Goal: Task Accomplishment & Management: Manage account settings

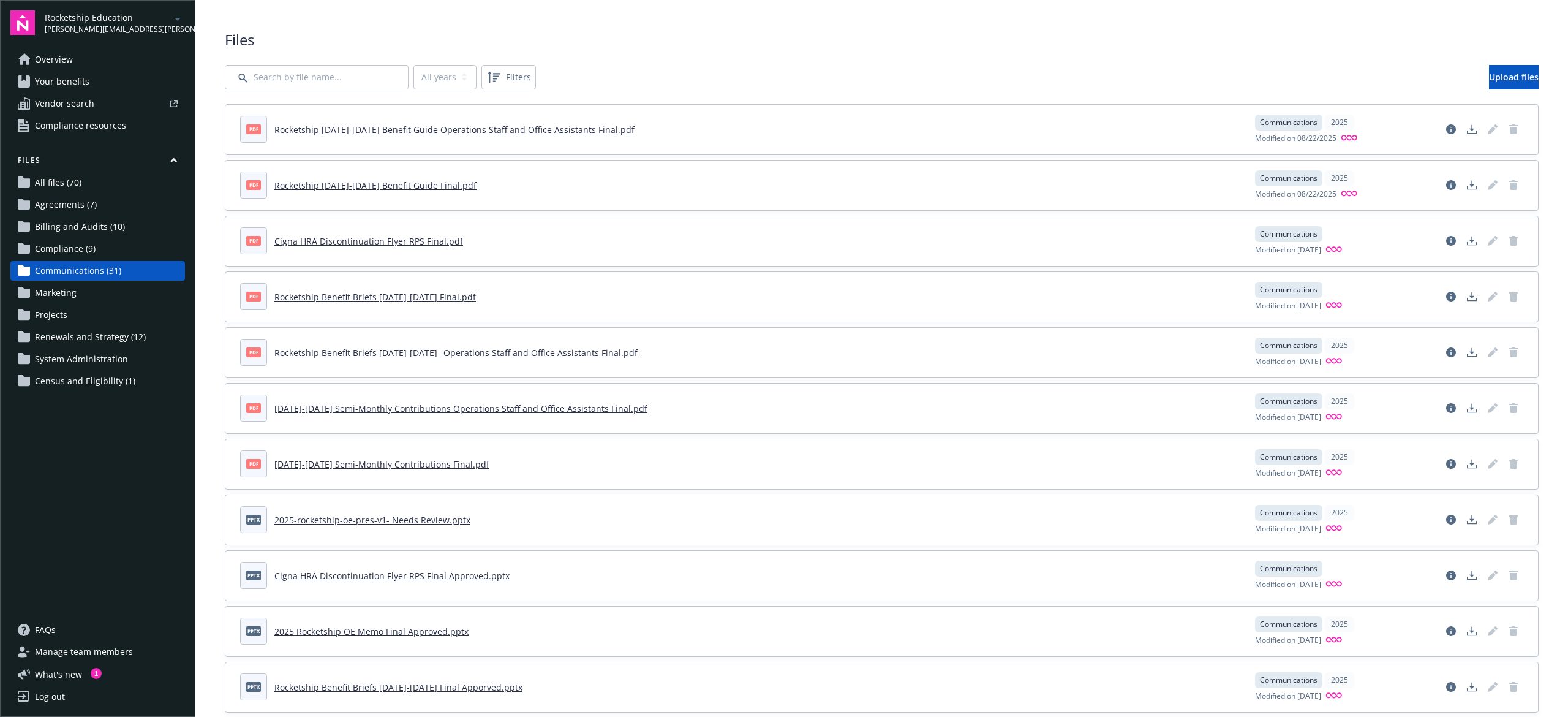
scroll to position [91, 0]
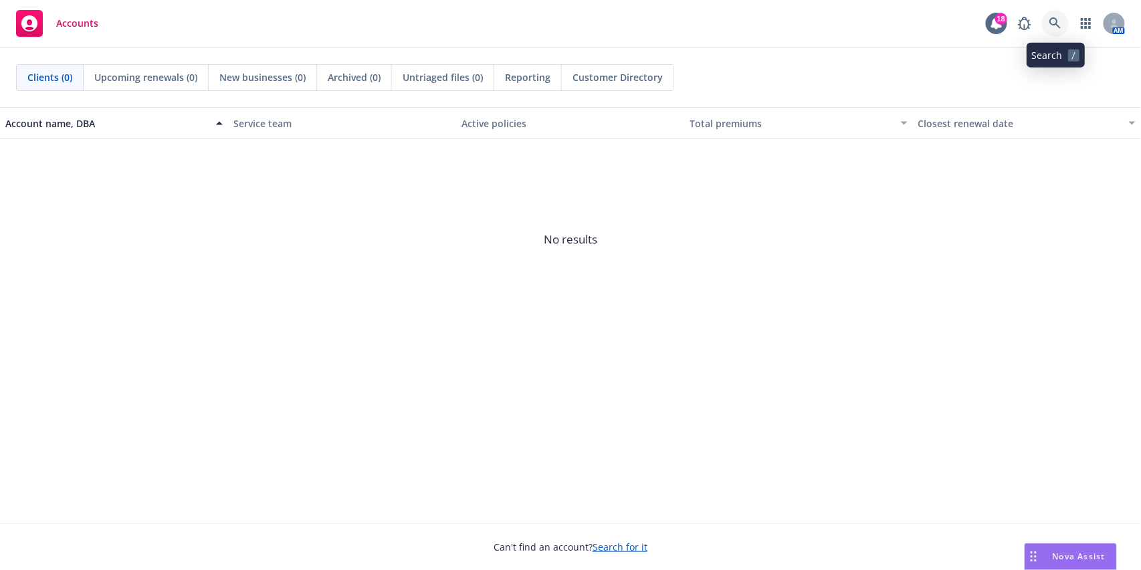
click at [1049, 28] on link at bounding box center [1055, 23] width 27 height 27
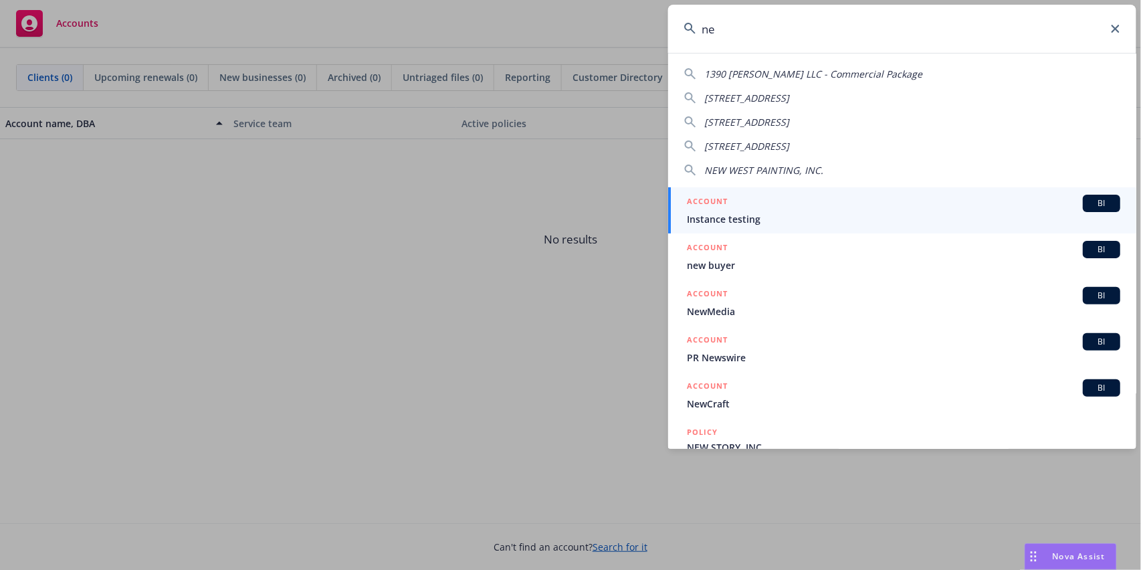
type input "n"
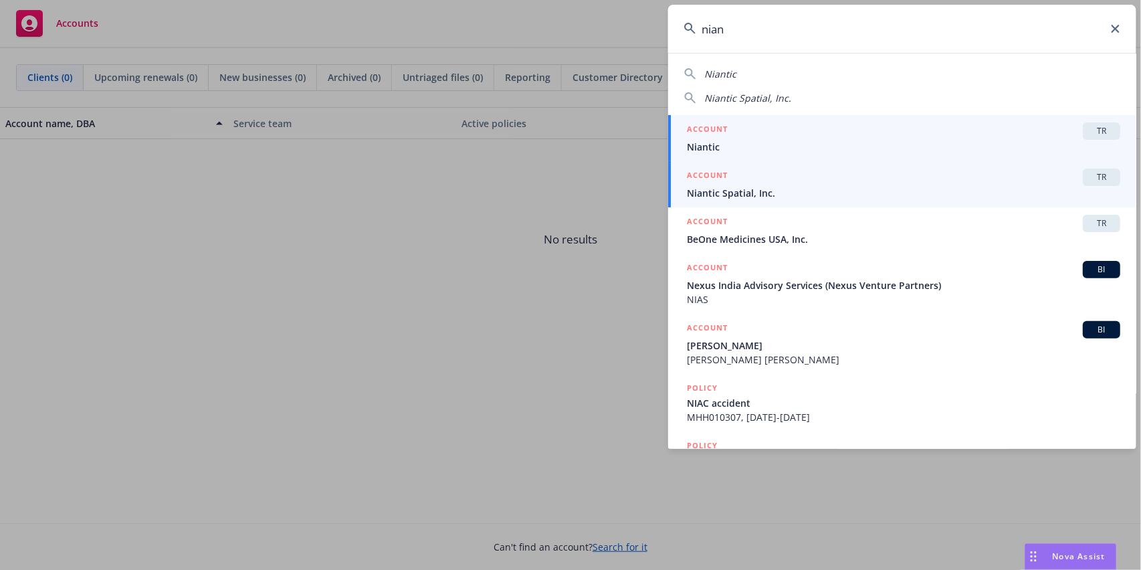
type input "nian"
click at [760, 183] on div "ACCOUNT TR" at bounding box center [903, 177] width 433 height 17
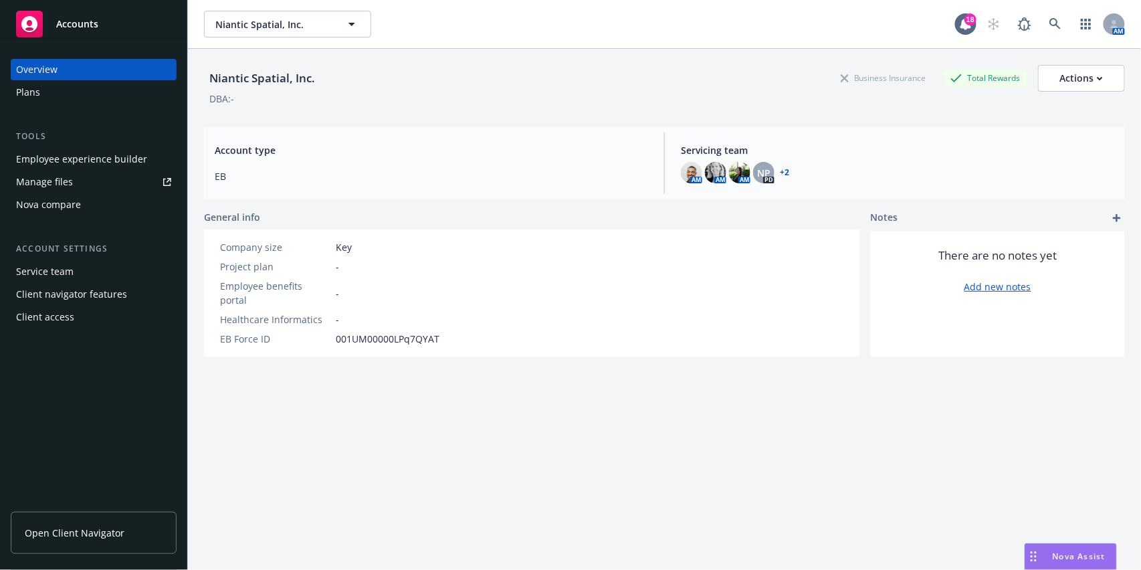
click at [35, 179] on div "Manage files" at bounding box center [44, 181] width 57 height 21
click at [274, 25] on span "Niantic Spatial, Inc." at bounding box center [273, 24] width 116 height 14
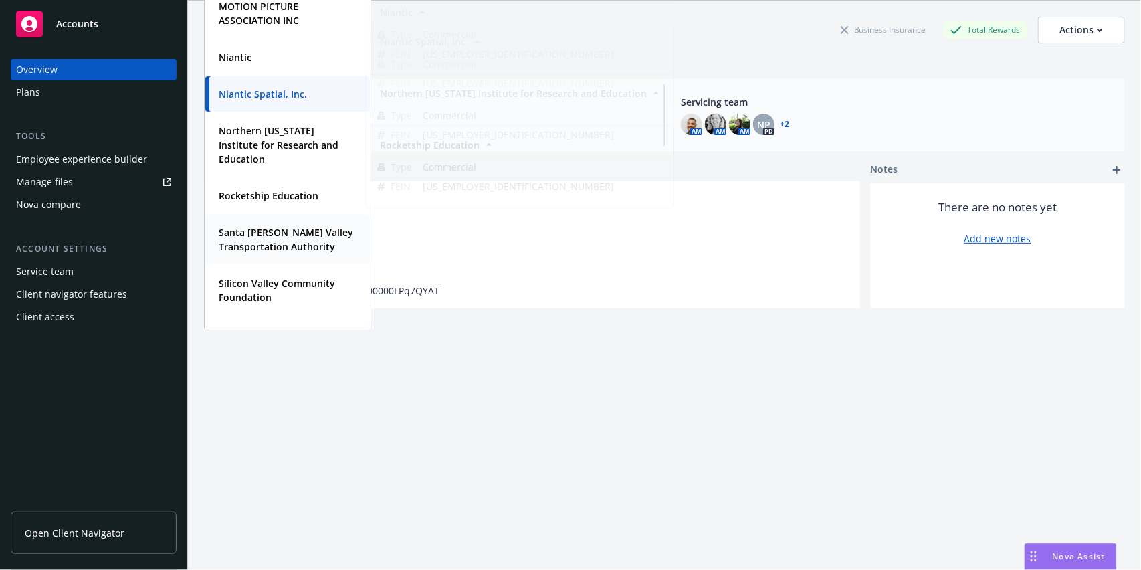
scroll to position [344, 0]
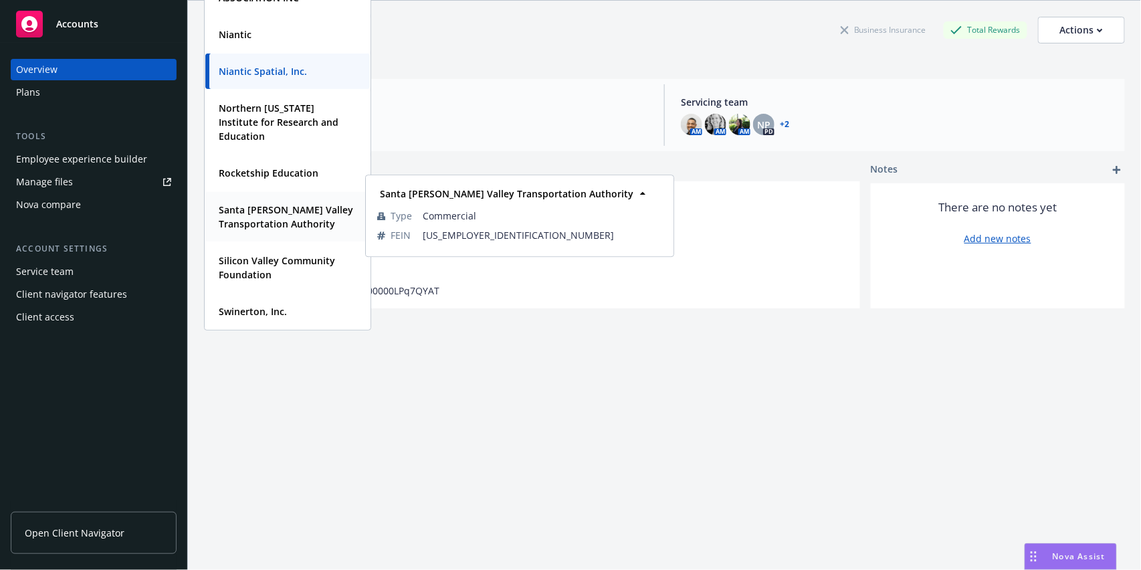
click at [281, 216] on strong "Santa Clara Valley Transportation Authority" at bounding box center [286, 216] width 134 height 27
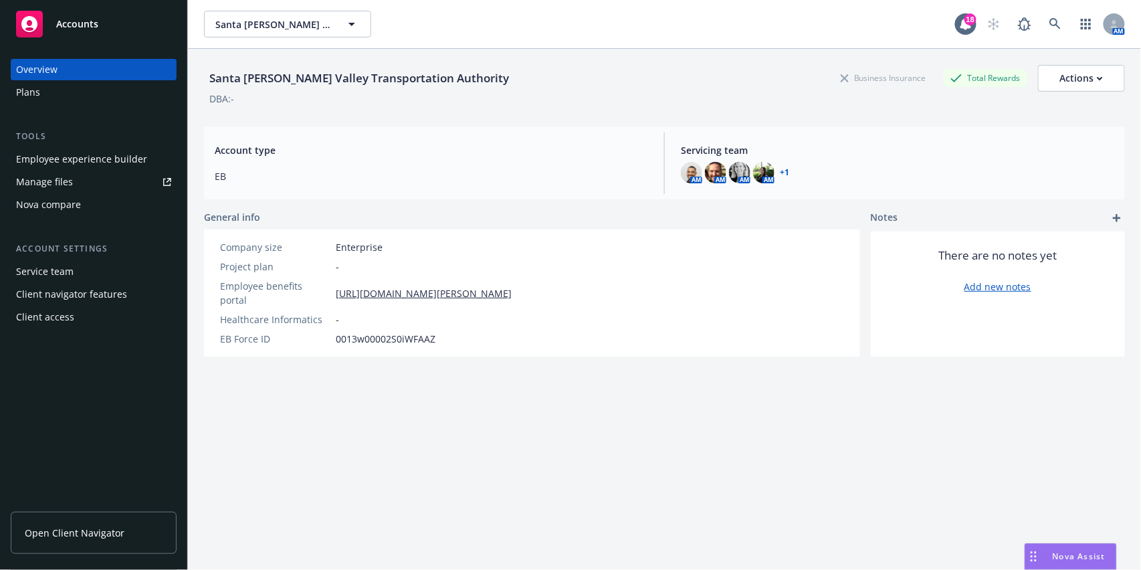
click at [74, 211] on div "Nova compare" at bounding box center [48, 204] width 65 height 21
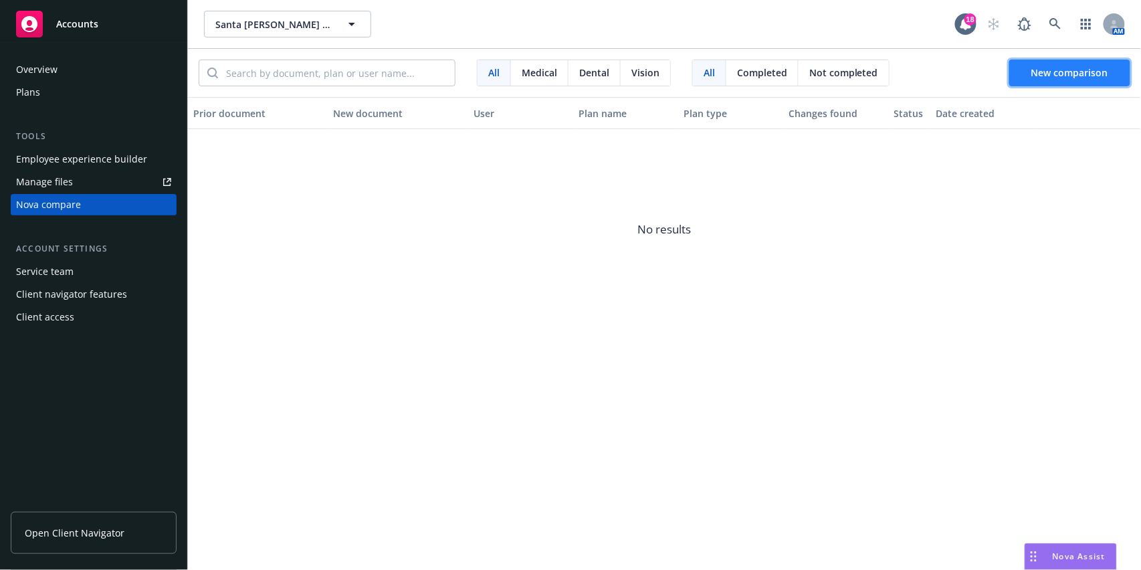
click at [1046, 80] on button "New comparison" at bounding box center [1069, 73] width 121 height 27
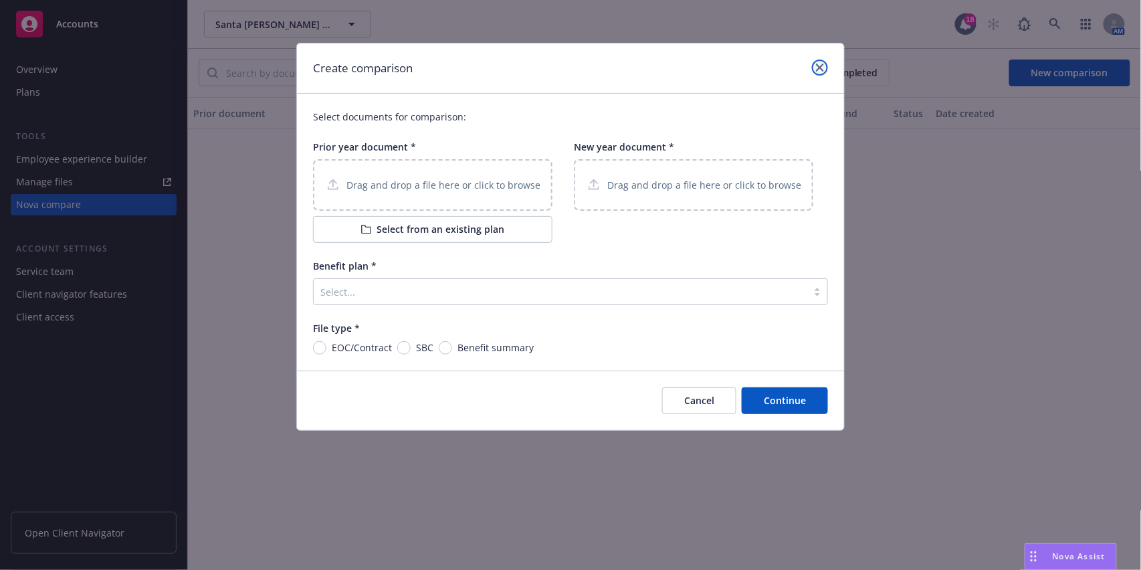
click at [822, 67] on icon "close" at bounding box center [820, 68] width 8 height 8
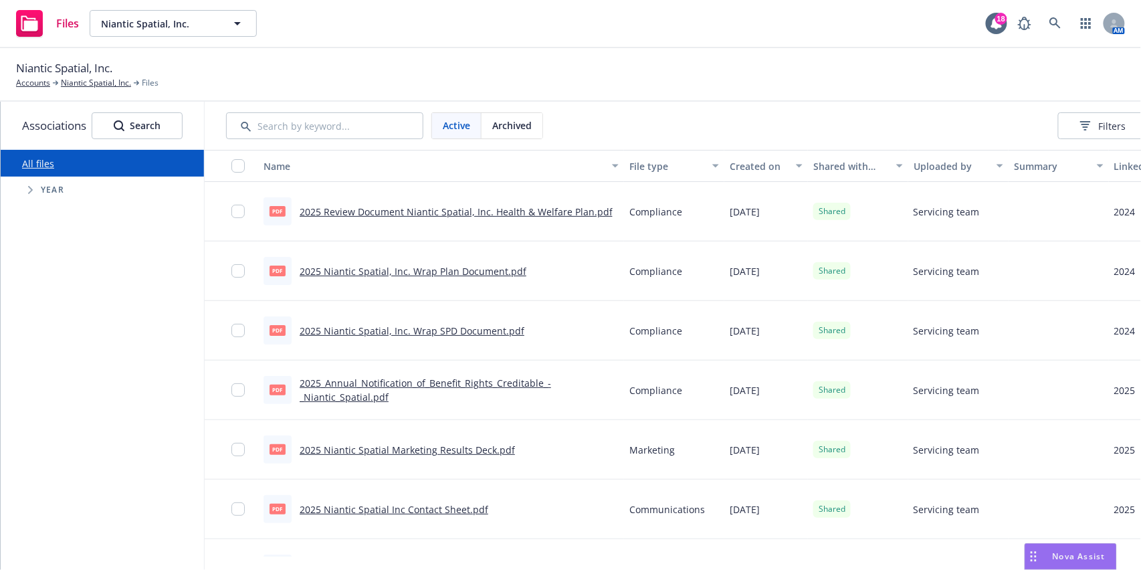
scroll to position [0, 148]
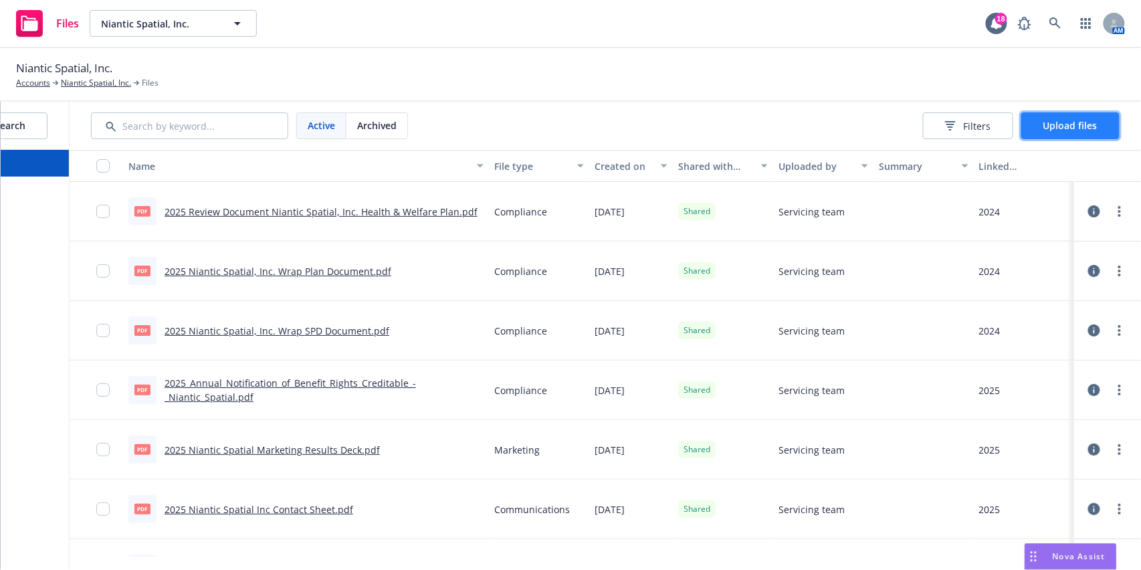
click at [1088, 118] on button "Upload files" at bounding box center [1070, 125] width 98 height 27
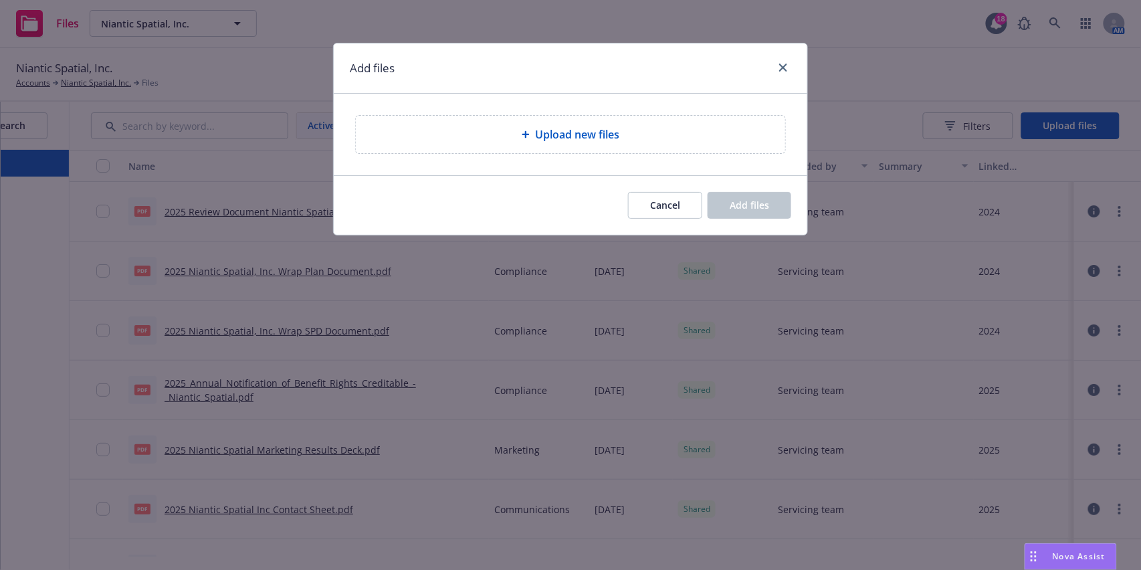
drag, startPoint x: 591, startPoint y: 154, endPoint x: 587, endPoint y: 143, distance: 11.4
click at [591, 153] on div "Upload new files" at bounding box center [571, 135] width 474 height 82
click at [583, 136] on span "Upload new files" at bounding box center [577, 134] width 84 height 16
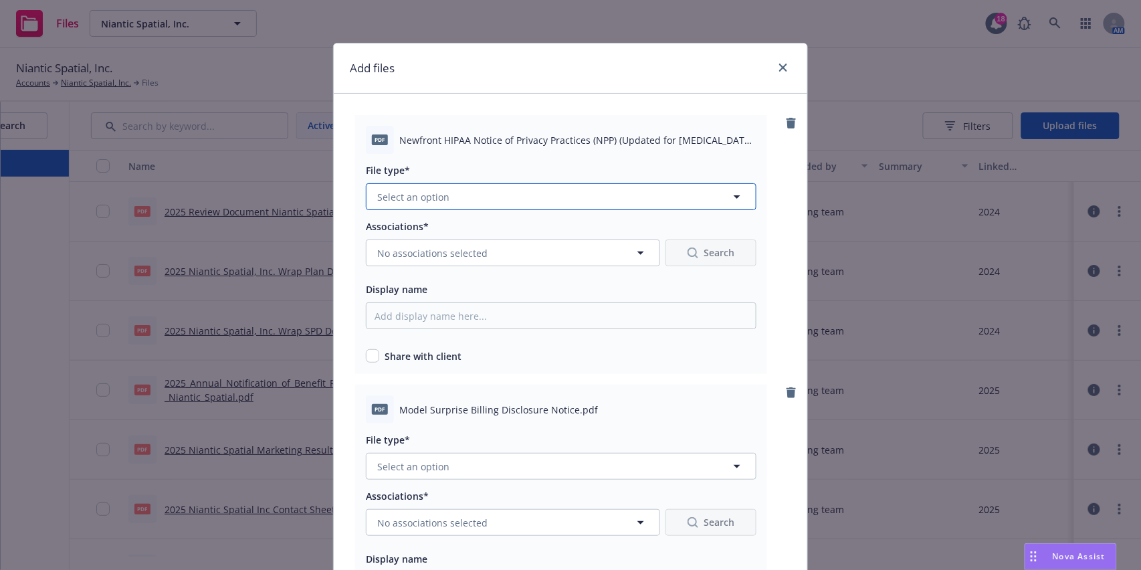
click at [501, 187] on button "Select an option" at bounding box center [561, 196] width 391 height 27
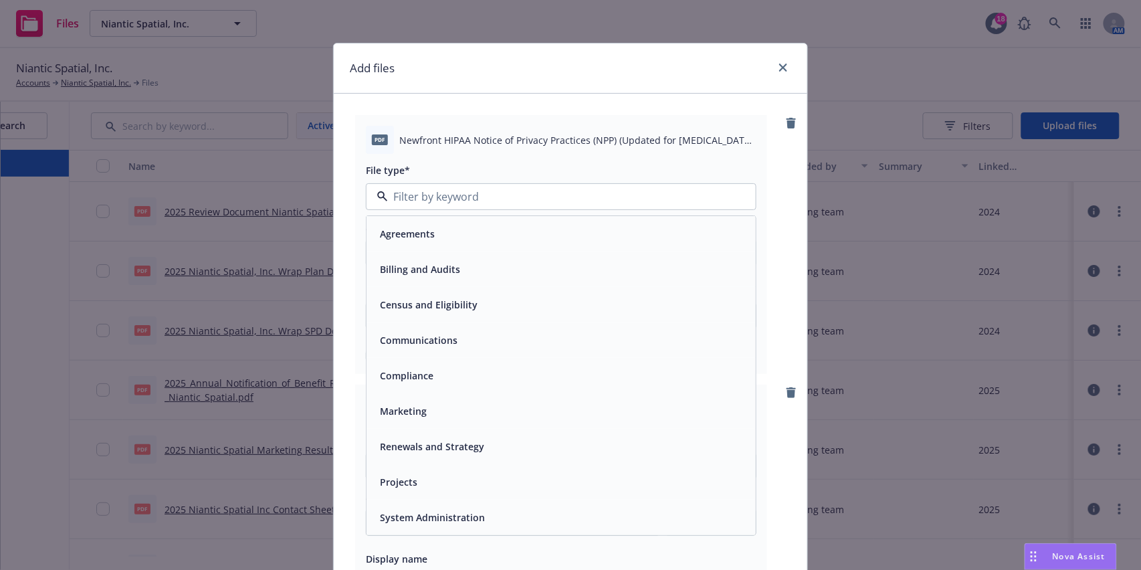
click at [444, 375] on div "Compliance" at bounding box center [561, 375] width 373 height 19
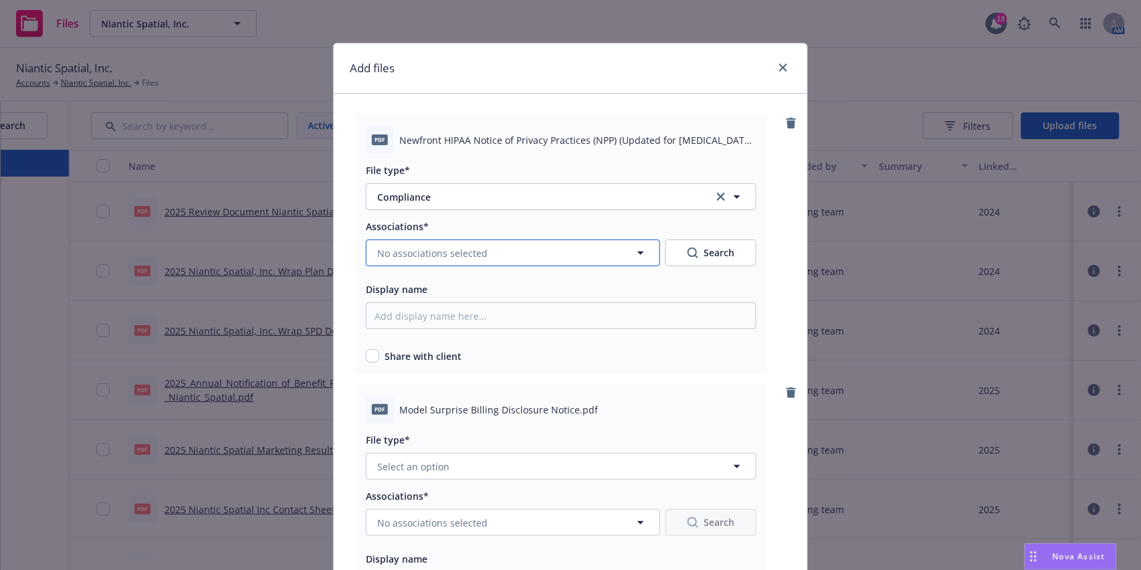
click at [468, 252] on span "No associations selected" at bounding box center [432, 253] width 110 height 14
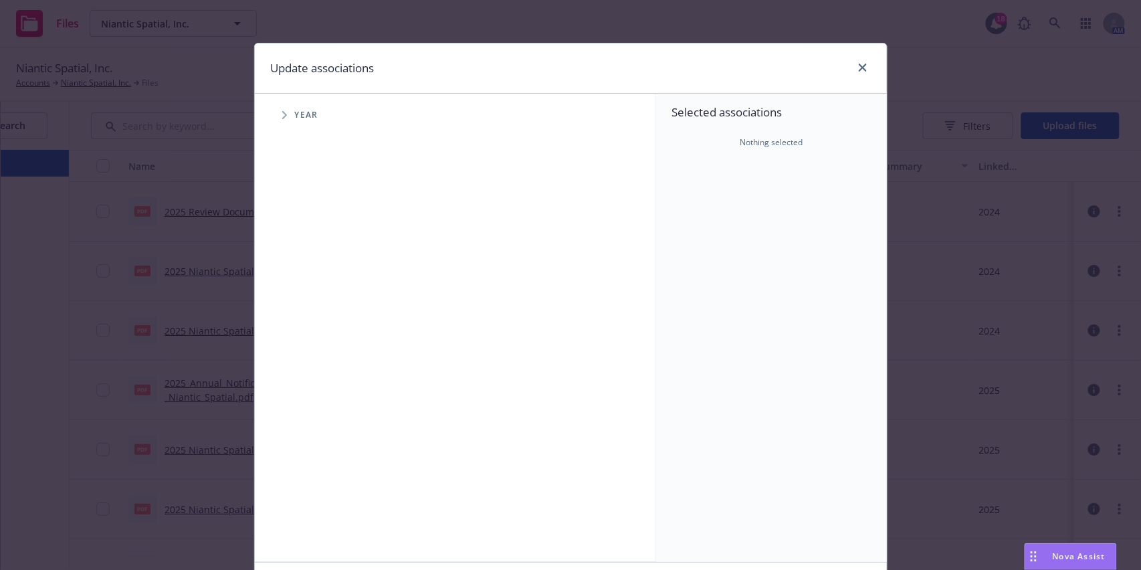
click at [282, 112] on icon "Tree Example" at bounding box center [284, 115] width 5 height 8
click at [314, 298] on input "Tree Example" at bounding box center [318, 298] width 13 height 13
checkbox input "true"
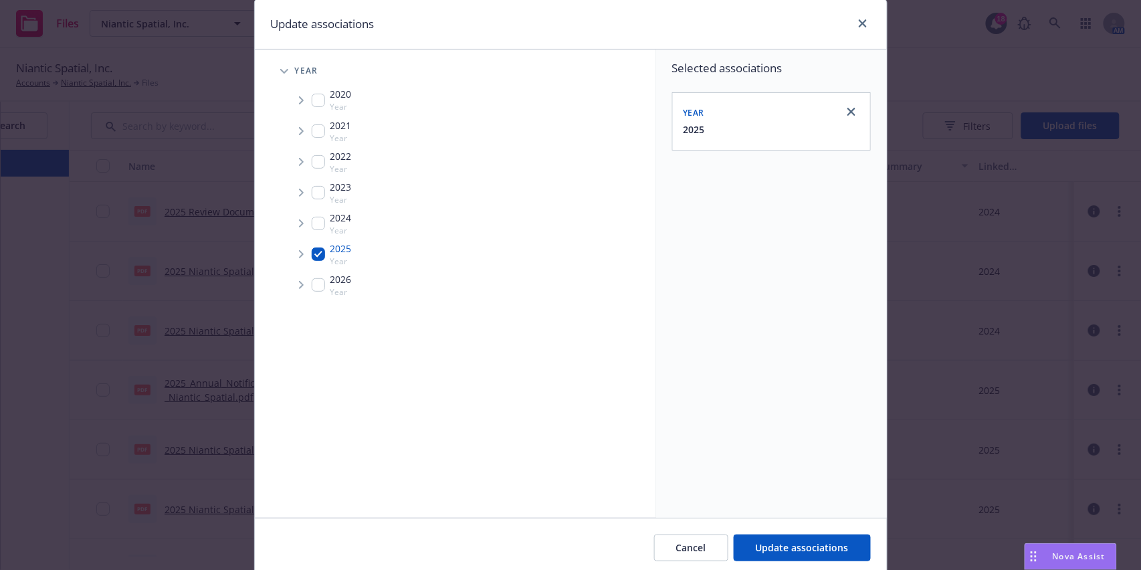
scroll to position [95, 0]
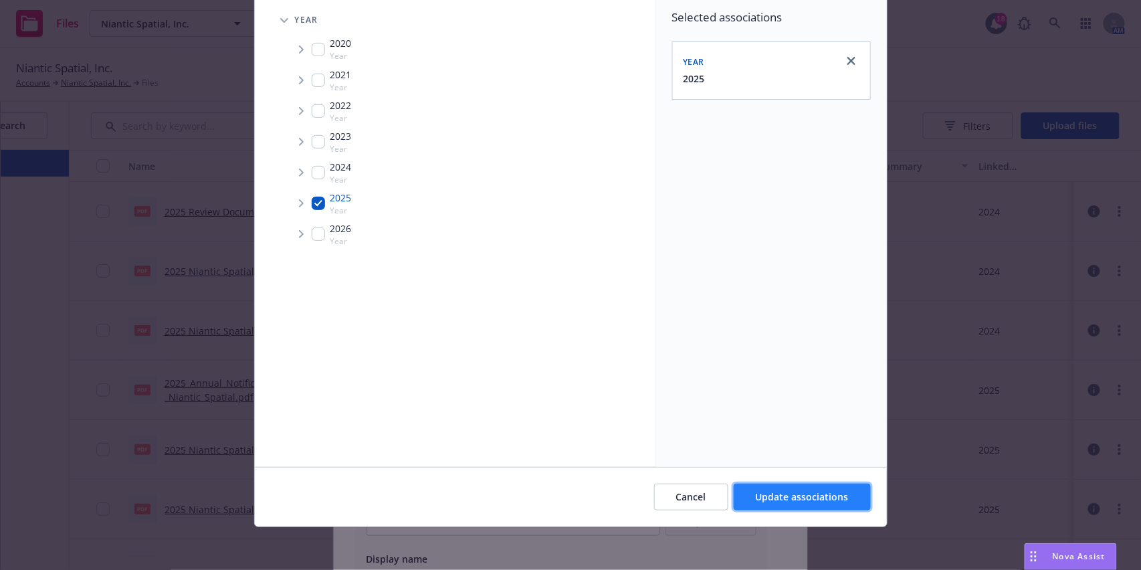
click at [810, 500] on span "Update associations" at bounding box center [802, 496] width 93 height 13
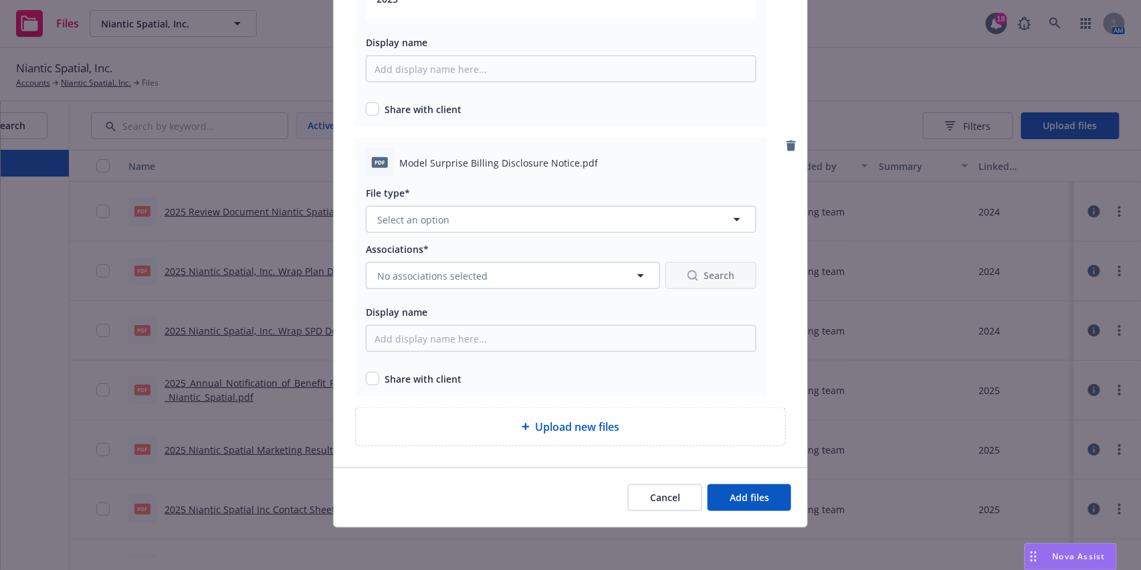
scroll to position [51, 0]
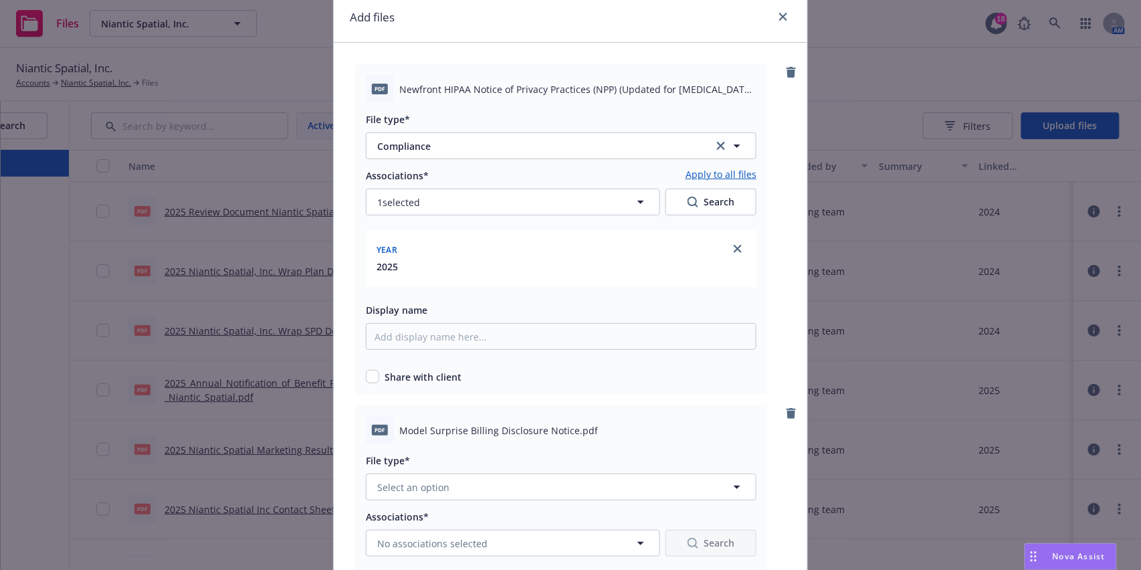
click at [449, 84] on span "Newfront HIPAA Notice of Privacy Practices (NPP) (Updated for Substance Use Dis…" at bounding box center [577, 89] width 357 height 14
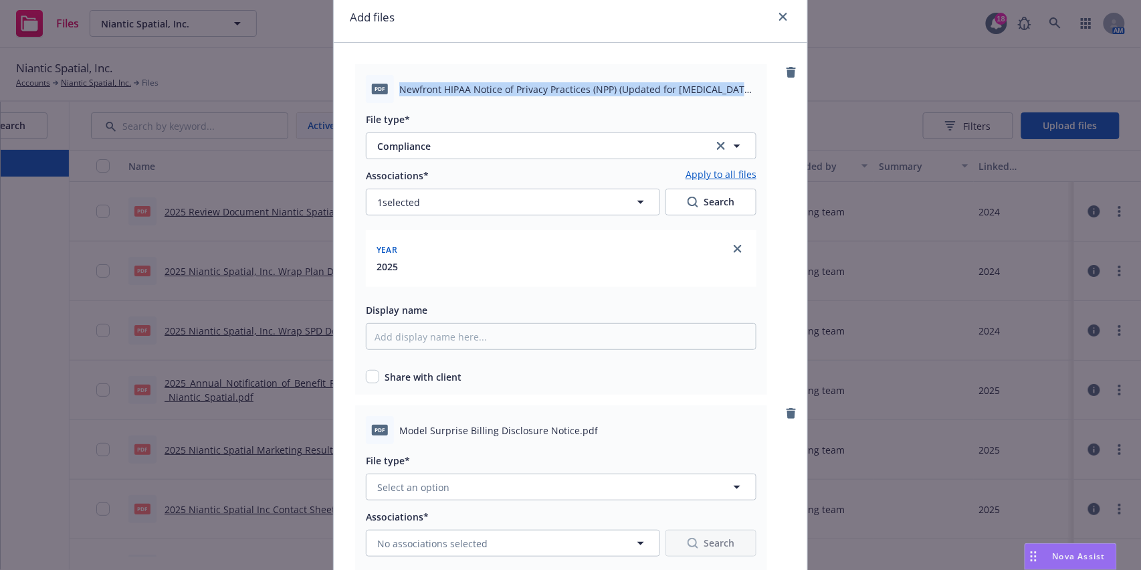
click at [449, 84] on span "Newfront HIPAA Notice of Privacy Practices (NPP) (Updated for Substance Use Dis…" at bounding box center [577, 89] width 357 height 14
copy span "Newfront HIPAA Notice of Privacy Practices (NPP) (Updated for Substance Use Dis…"
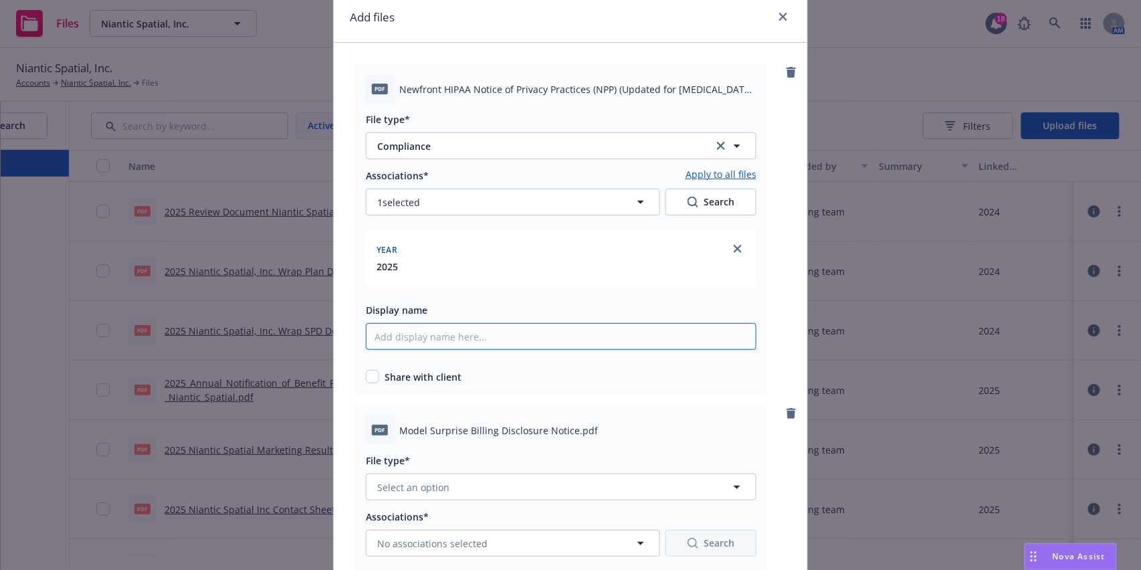
paste input "Newfront HIPAA Notice of Privacy Practices (NPP) (Updated for Substance Use Dis…"
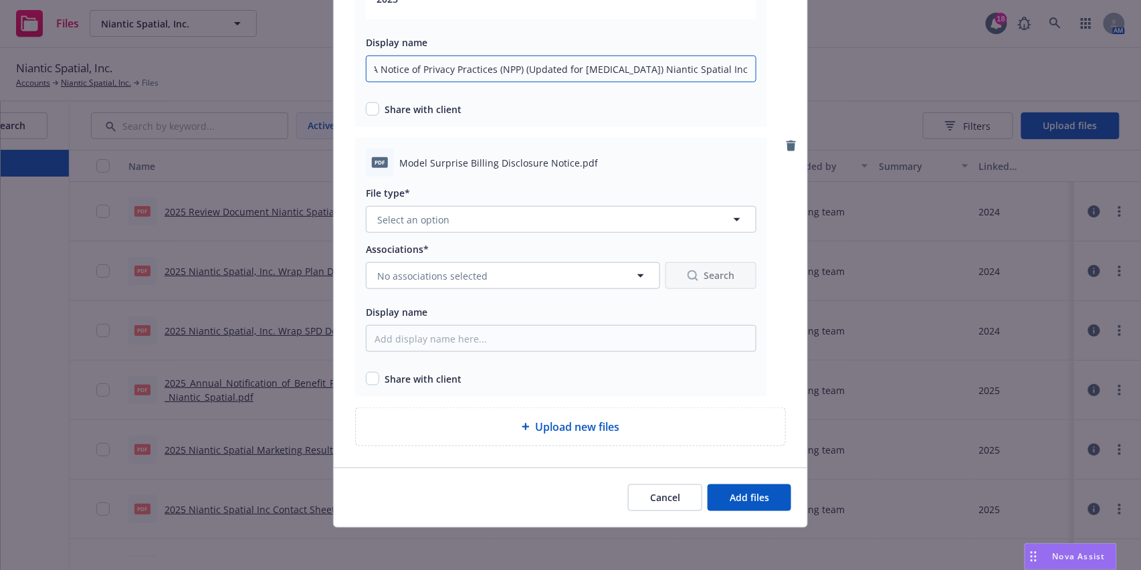
scroll to position [0, 88]
type input "Newfront HIPAA Notice of Privacy Practices (NPP) (Updated for Substance Use Dis…"
click at [451, 165] on span "Model Surprise Billing Disclosure Notice.pdf" at bounding box center [498, 163] width 199 height 14
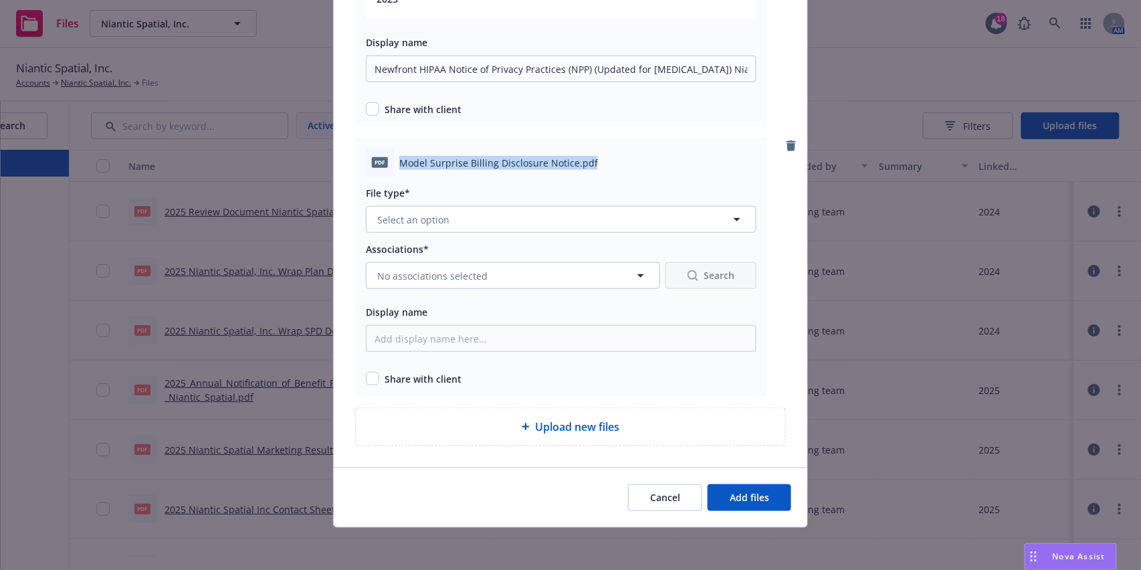
click at [451, 165] on span "Model Surprise Billing Disclosure Notice.pdf" at bounding box center [498, 163] width 199 height 14
copy span "Model Surprise Billing Disclosure Notice.pdf"
click at [508, 225] on button "Select an option" at bounding box center [561, 219] width 391 height 27
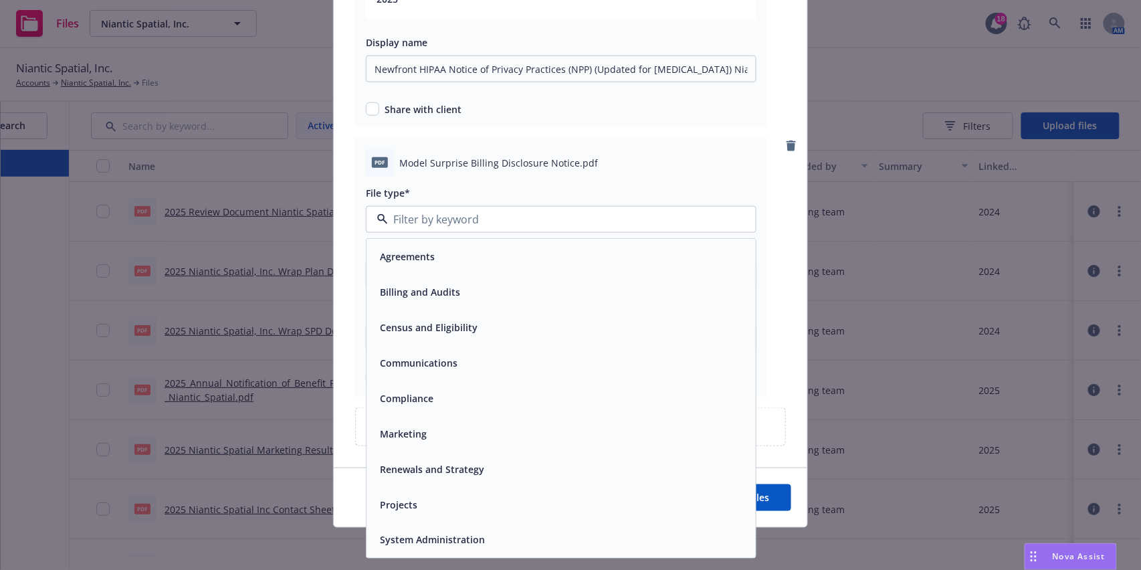
click at [463, 399] on div "Compliance" at bounding box center [561, 398] width 373 height 19
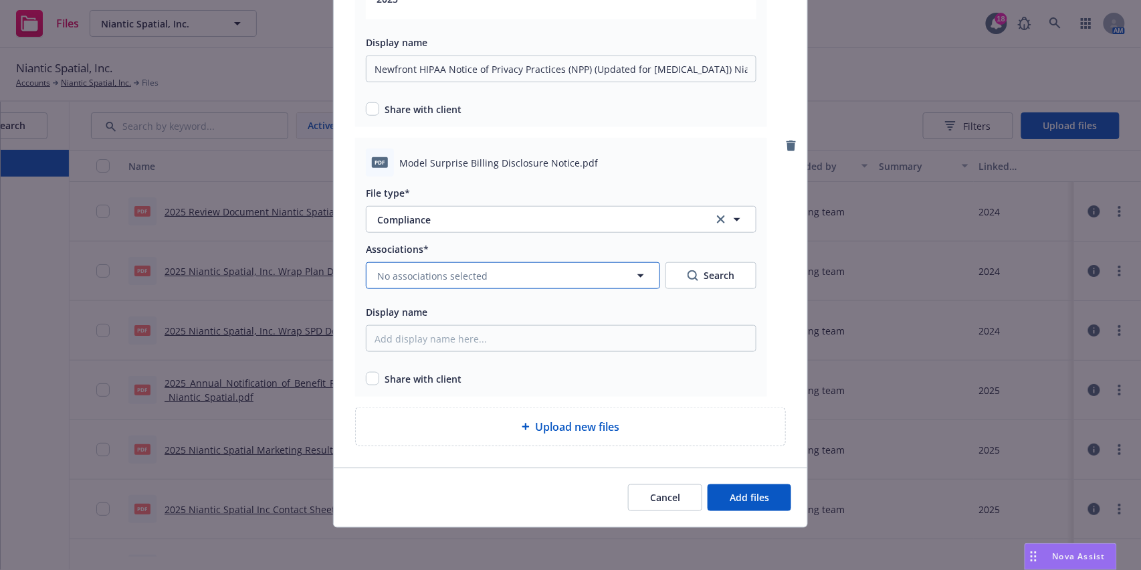
click at [453, 280] on span "No associations selected" at bounding box center [432, 276] width 110 height 14
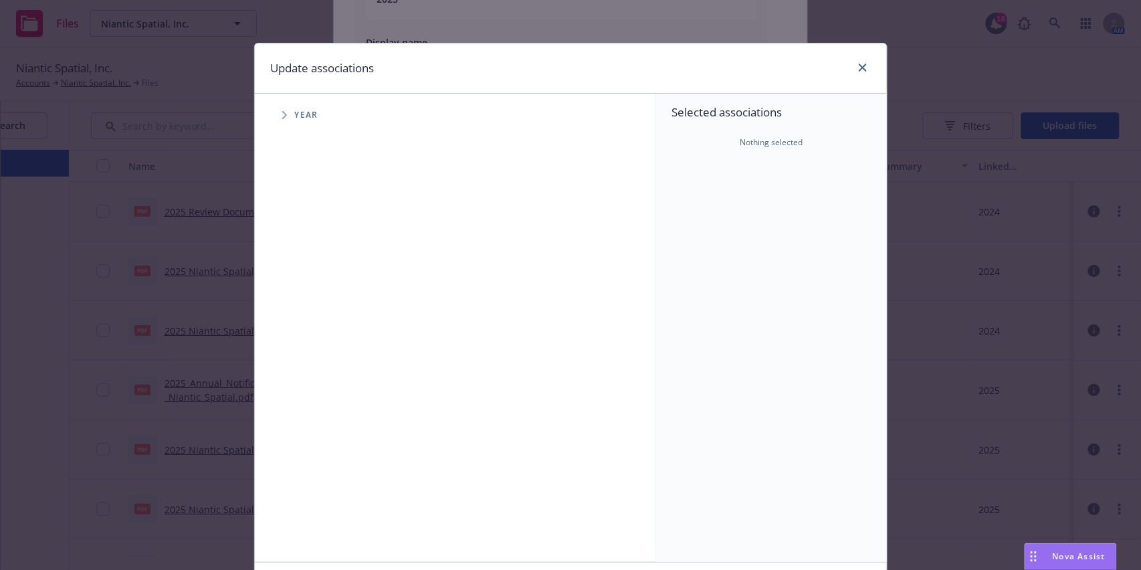
click at [282, 112] on icon "Tree Example" at bounding box center [284, 115] width 5 height 8
click at [312, 297] on input "Tree Example" at bounding box center [318, 298] width 13 height 13
checkbox input "true"
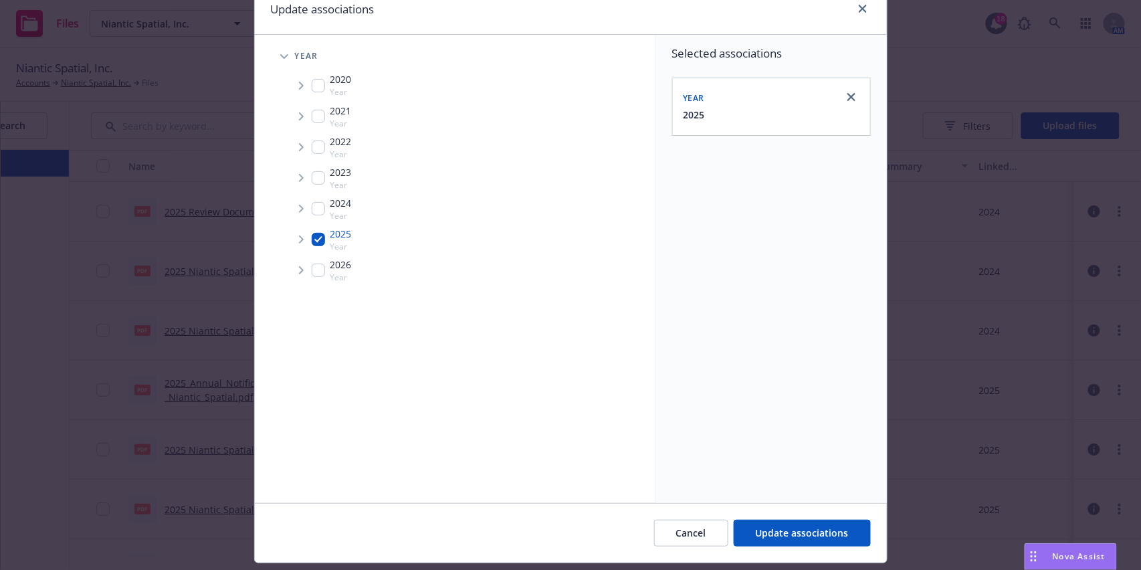
scroll to position [95, 0]
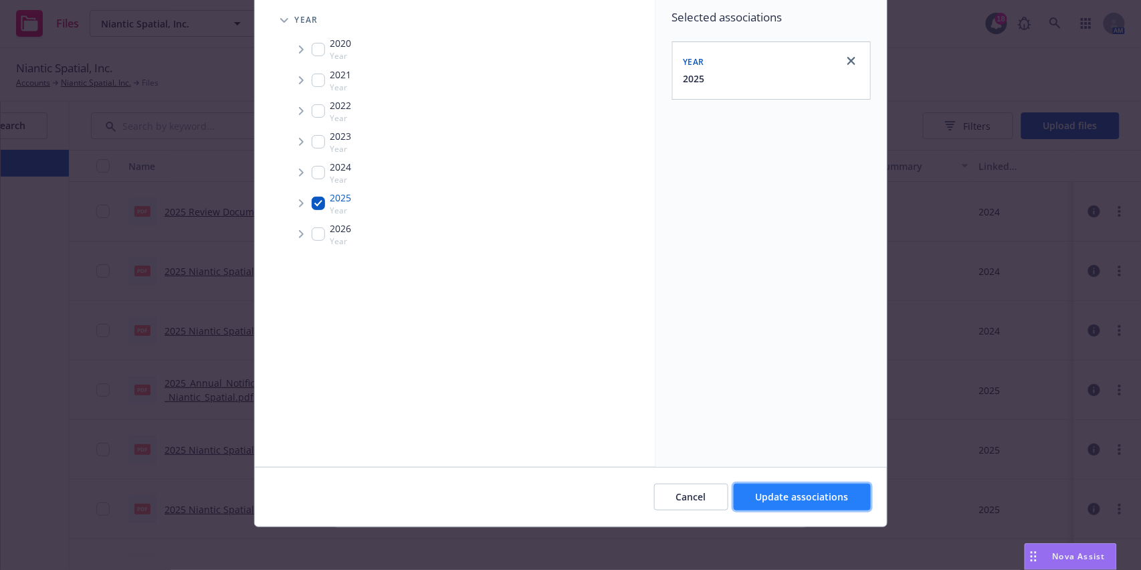
click at [795, 496] on span "Update associations" at bounding box center [802, 496] width 93 height 13
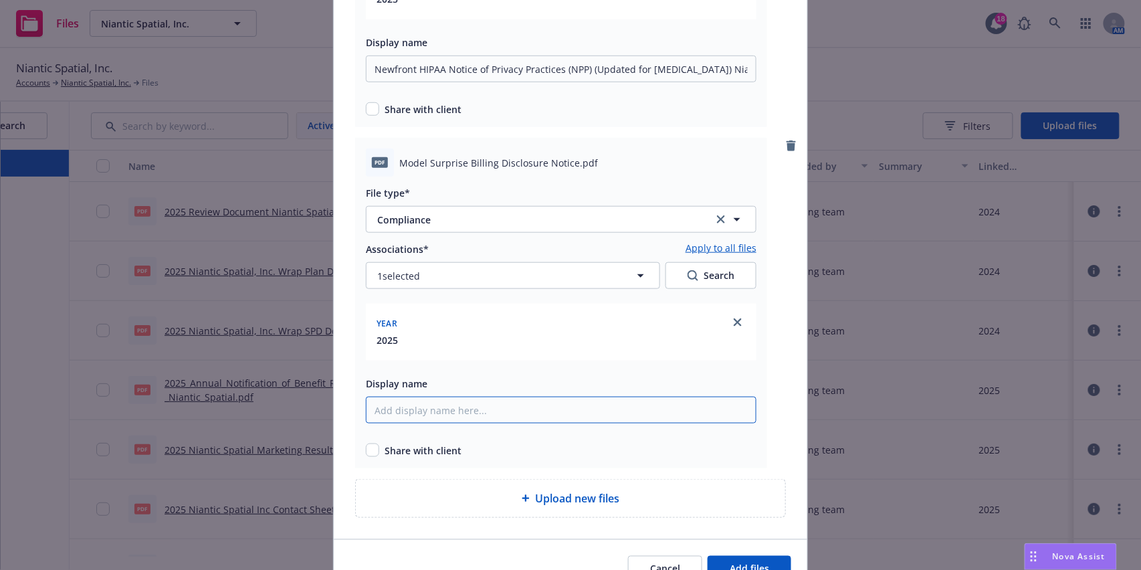
paste input "Model Surprise Billing Disclosure Notice.pdf"
type input "Model Surprise Billing Disclosure Notice Niantic Spatial, Inc."
click at [368, 452] on input "checkbox" at bounding box center [372, 449] width 13 height 13
checkbox input "true"
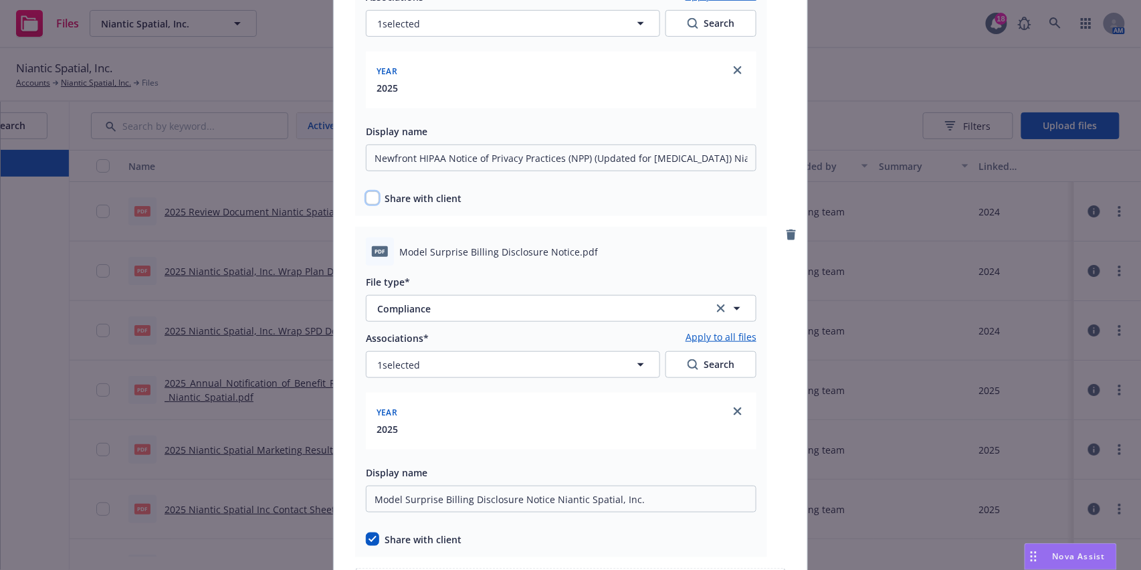
click at [366, 195] on input "checkbox" at bounding box center [372, 197] width 13 height 13
checkbox input "true"
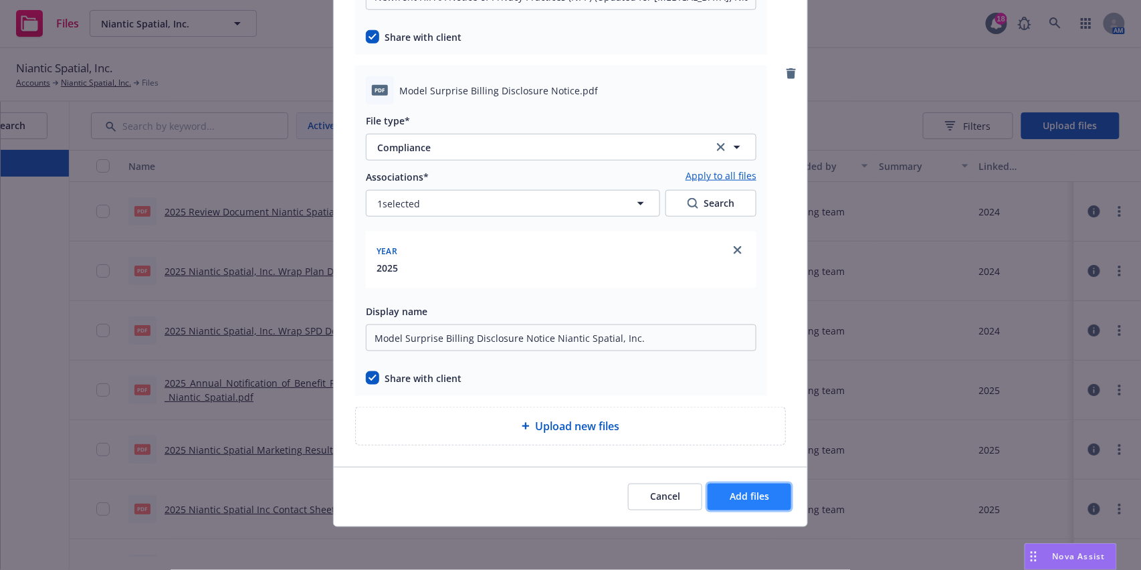
click at [754, 500] on span "Add files" at bounding box center [749, 496] width 39 height 13
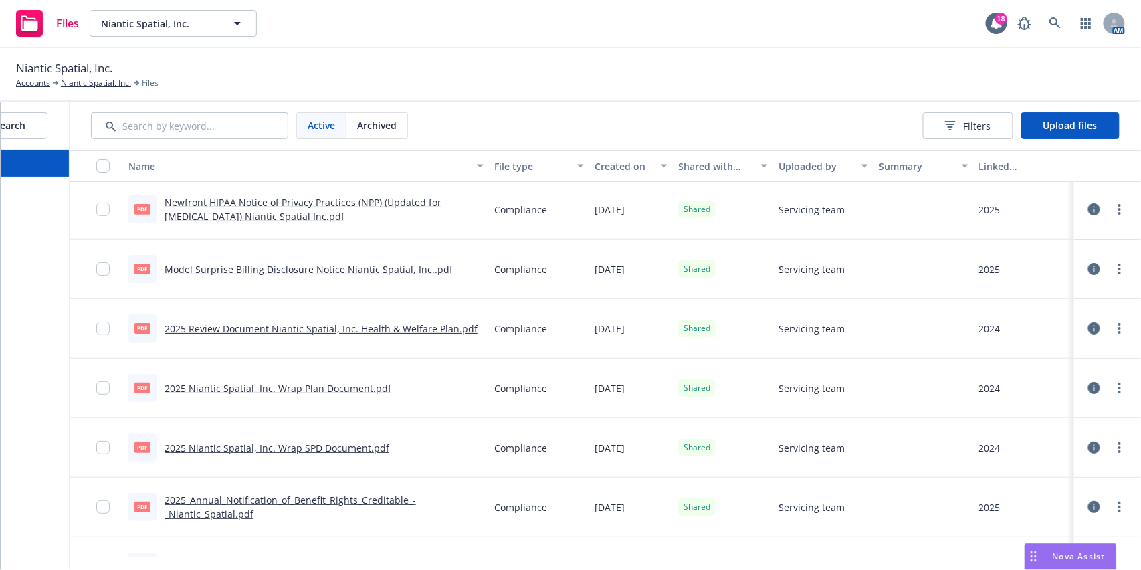
scroll to position [0, 0]
click at [113, 84] on link "Niantic Spatial, Inc." at bounding box center [96, 83] width 70 height 12
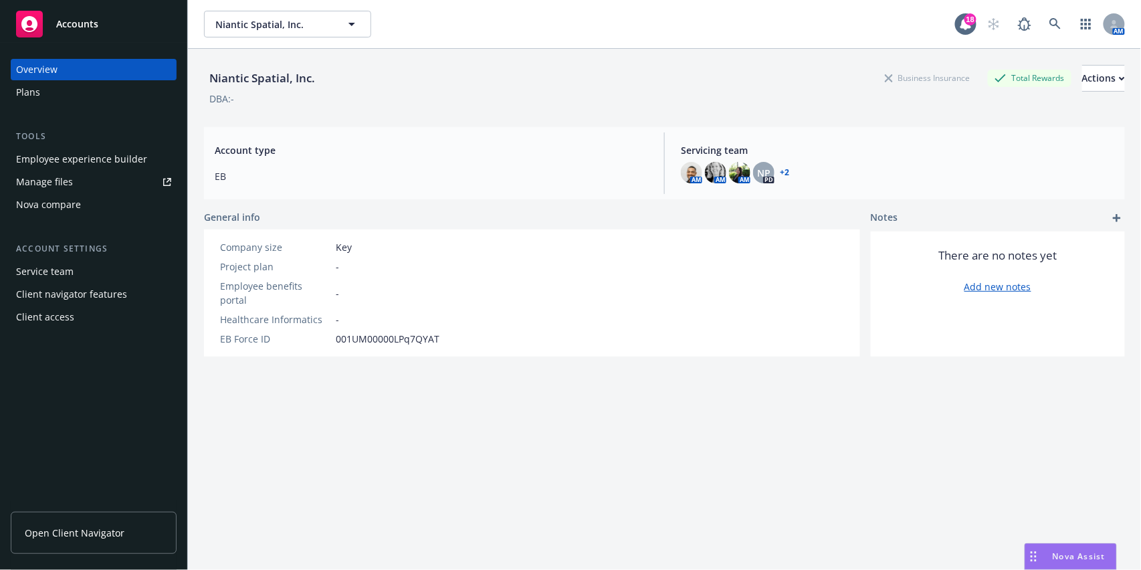
click at [102, 314] on div "Client access" at bounding box center [93, 316] width 155 height 21
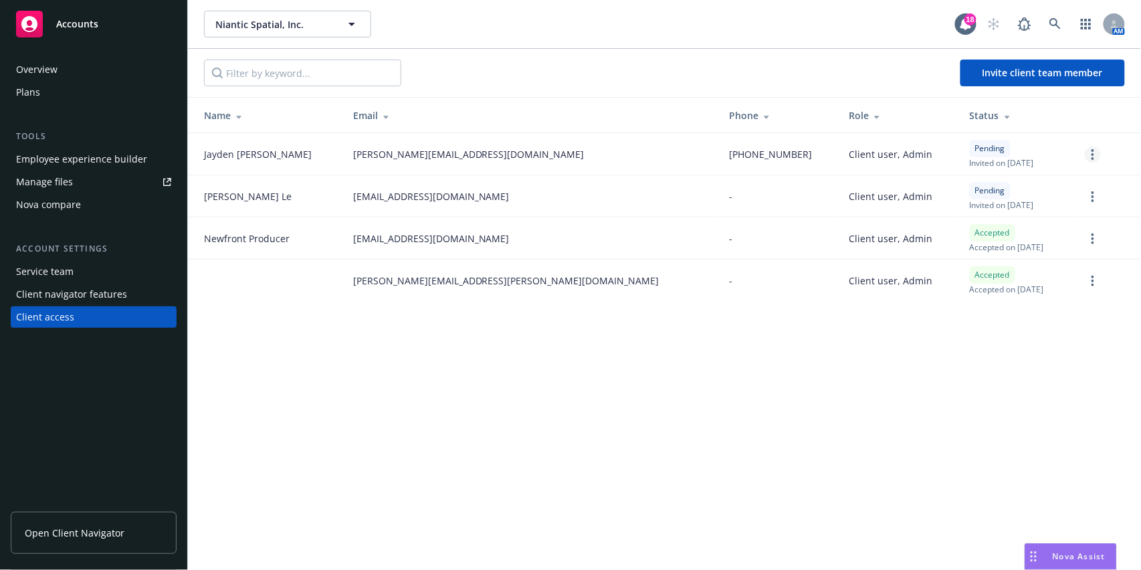
click at [1098, 148] on link "more" at bounding box center [1093, 154] width 16 height 16
click at [1081, 173] on link "Re-send invite" at bounding box center [1042, 181] width 118 height 27
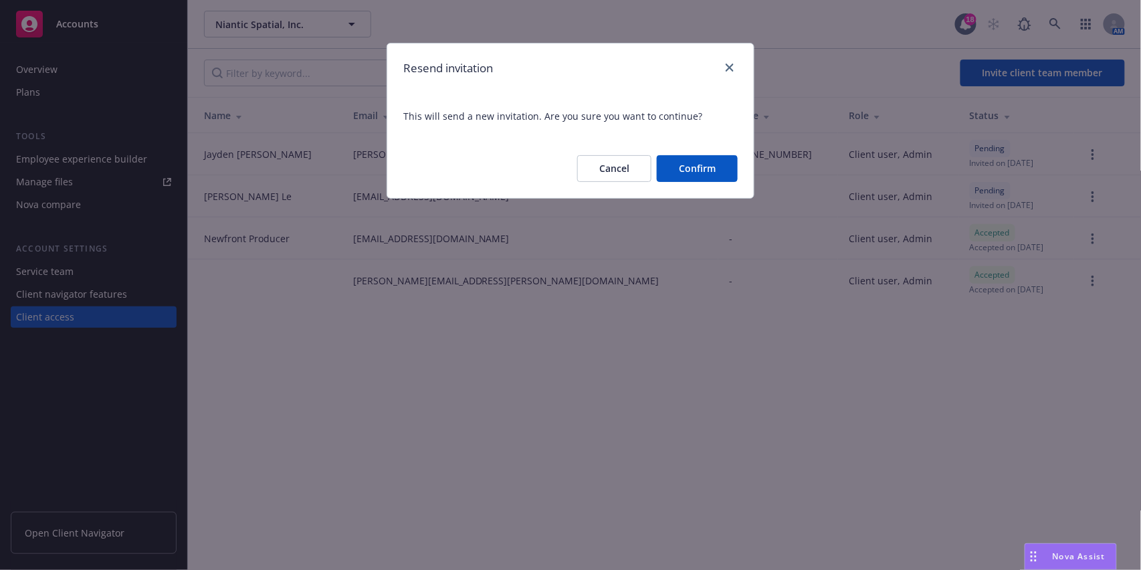
click at [712, 161] on button "Confirm" at bounding box center [697, 168] width 81 height 27
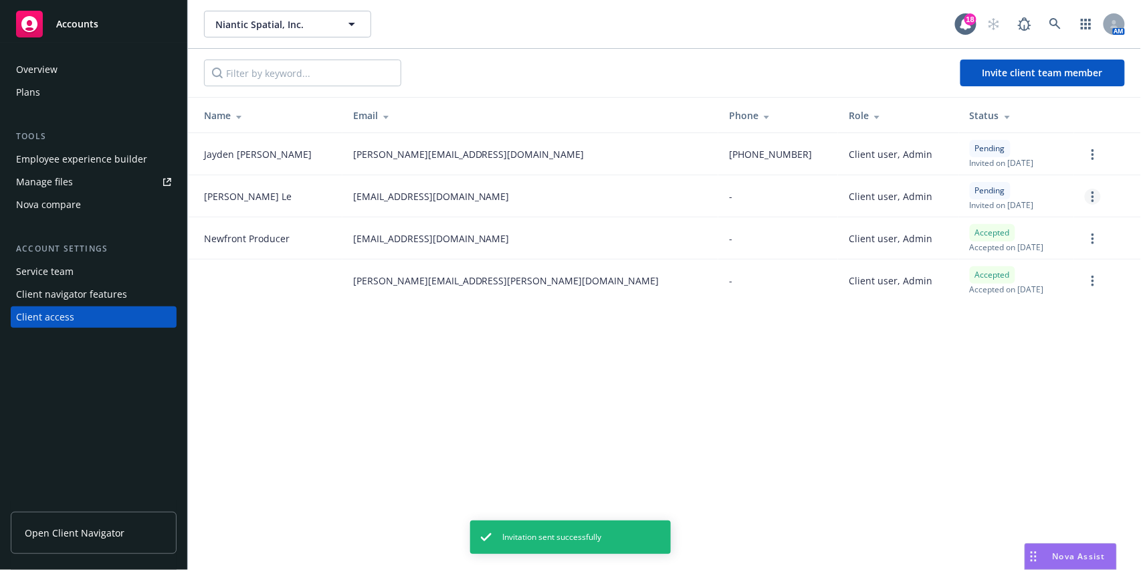
click at [1093, 195] on circle "more" at bounding box center [1093, 196] width 3 height 3
click at [1058, 219] on link "Re-send invite" at bounding box center [1042, 223] width 118 height 27
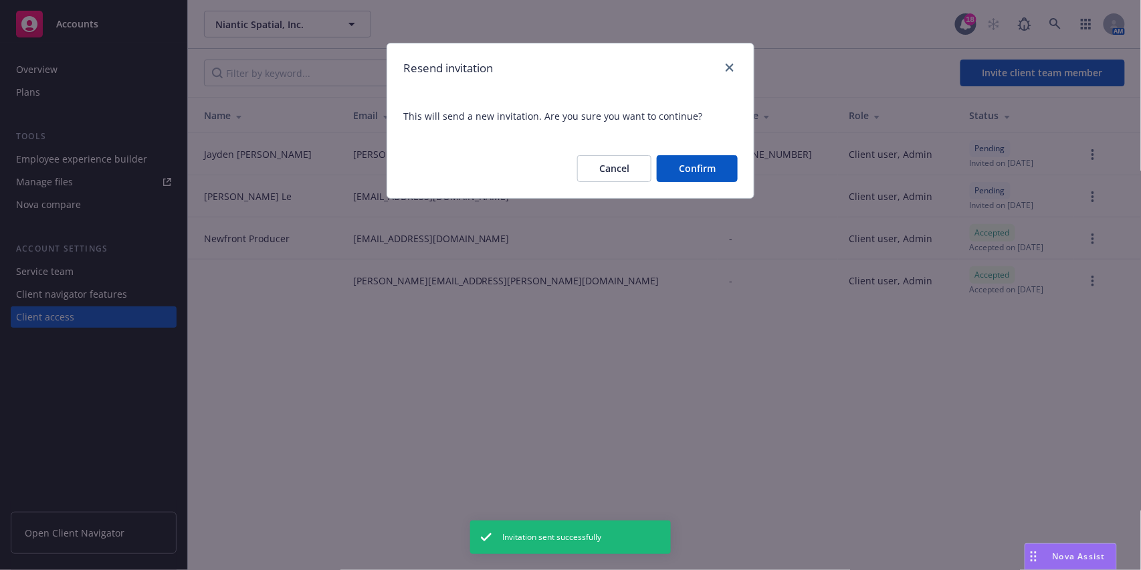
click at [720, 159] on button "Confirm" at bounding box center [697, 168] width 81 height 27
